Goal: Task Accomplishment & Management: Manage account settings

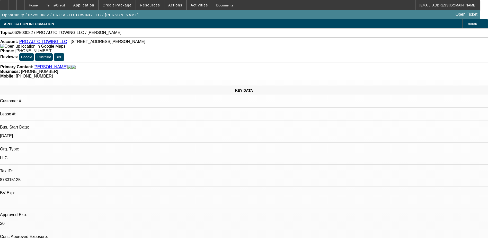
select select "0"
select select "2"
select select "0.1"
select select "4"
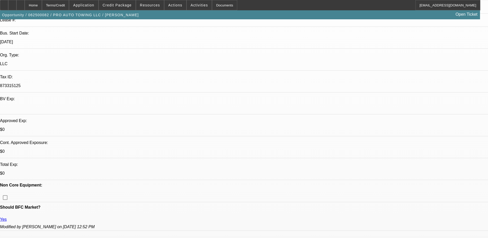
scroll to position [129, 0]
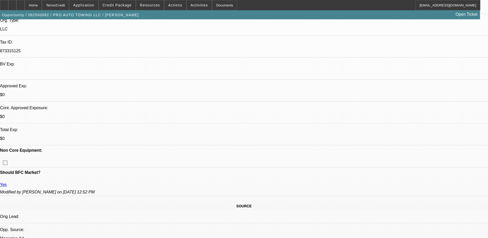
drag, startPoint x: 342, startPoint y: 141, endPoint x: 376, endPoint y: 142, distance: 34.8
drag, startPoint x: 376, startPoint y: 142, endPoint x: 337, endPoint y: 136, distance: 39.7
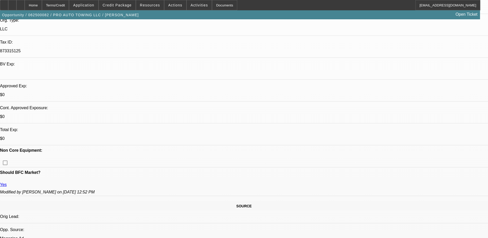
drag, startPoint x: 342, startPoint y: 136, endPoint x: 371, endPoint y: 136, distance: 29.1
drag, startPoint x: 371, startPoint y: 136, endPoint x: 367, endPoint y: 136, distance: 4.4
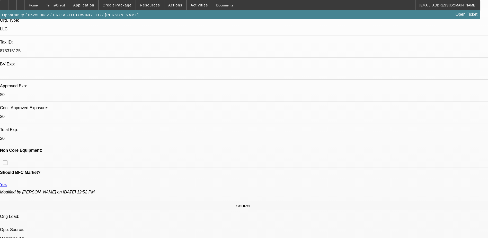
copy td "ahmad abdulraheem"
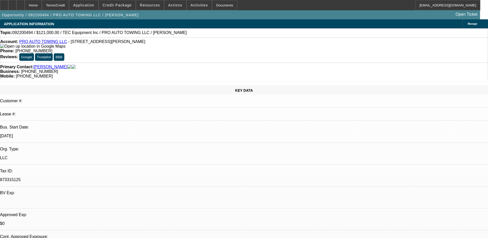
select select "0"
select select "2"
select select "0.1"
select select "4"
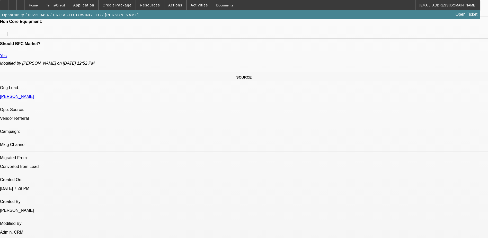
scroll to position [154, 0]
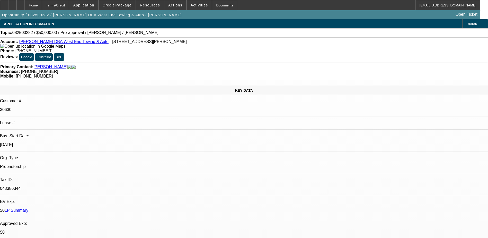
select select "0"
select select "6"
select select "0"
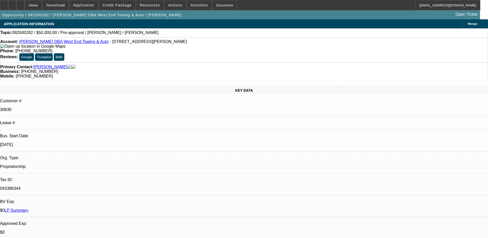
select select "2"
select select "0.1"
select select "4"
select select "0"
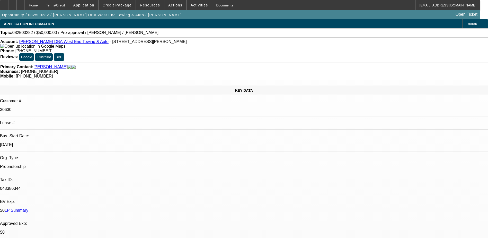
select select "2"
select select "0.1"
select select "4"
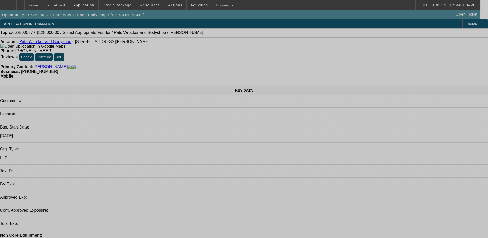
select select "0"
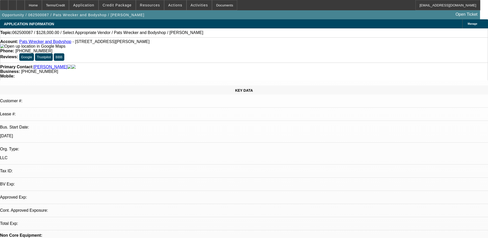
select select "2"
select select "0.1"
select select "4"
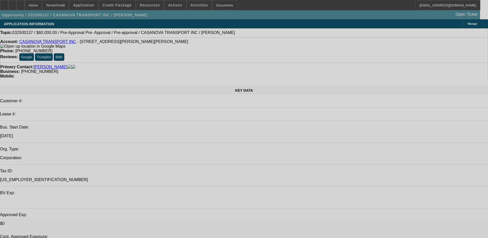
select select "0"
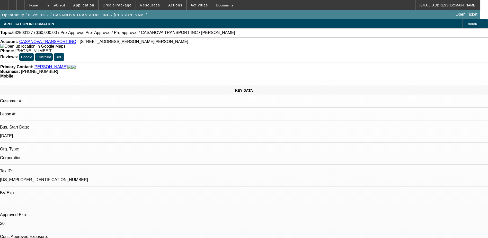
select select "0"
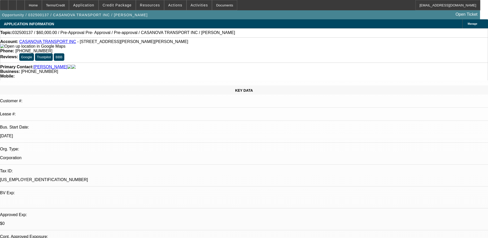
select select "0"
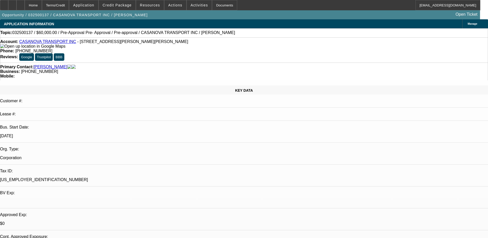
select select "0"
select select "1"
select select "6"
select select "1"
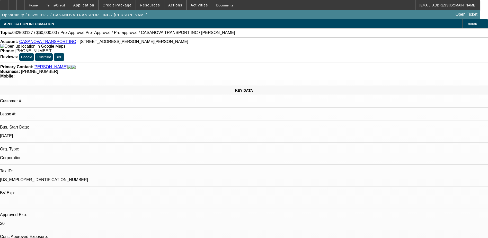
select select "1"
select select "6"
select select "1"
select select "6"
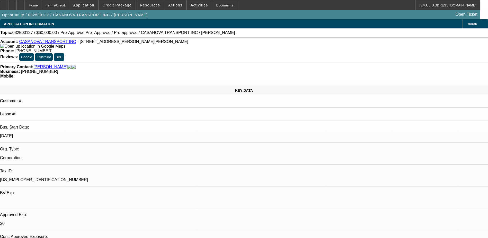
select select "1"
select select "3"
select select "6"
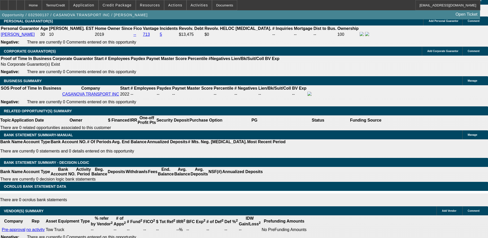
scroll to position [730, 0]
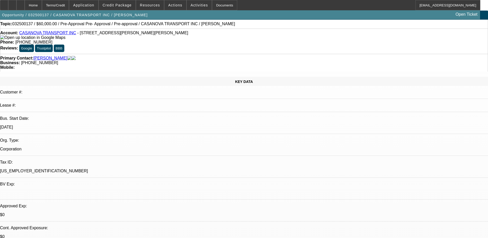
scroll to position [0, 0]
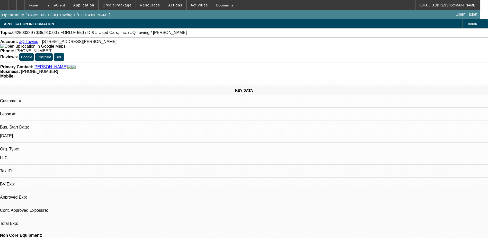
select select "0.1"
select select "2"
select select "0.1"
select select "4"
